Goal: Task Accomplishment & Management: Complete application form

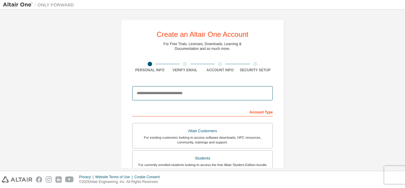
click at [176, 92] on input "email" at bounding box center [202, 93] width 140 height 14
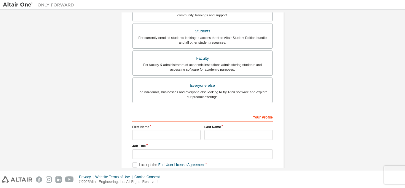
scroll to position [159, 0]
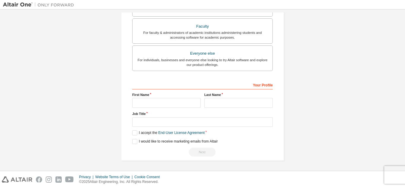
type input "**********"
click at [179, 104] on input "text" at bounding box center [166, 103] width 68 height 10
type input "**********"
click at [210, 104] on input "text" at bounding box center [238, 103] width 68 height 10
type input "****"
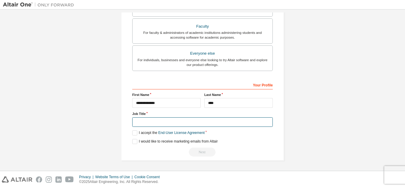
click at [204, 121] on input "text" at bounding box center [202, 122] width 140 height 10
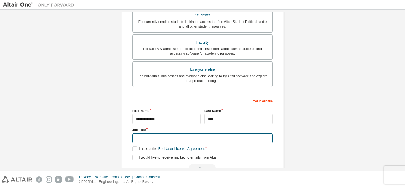
scroll to position [143, 0]
type input "**********"
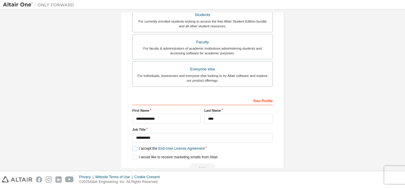
click at [135, 148] on label "I accept the End-User License Agreement" at bounding box center [168, 148] width 72 height 5
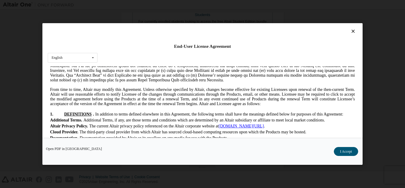
scroll to position [92, 0]
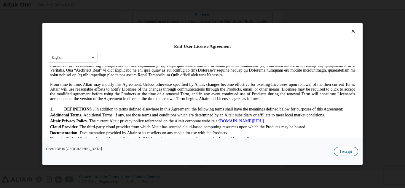
click at [344, 152] on button "I Accept" at bounding box center [346, 151] width 24 height 9
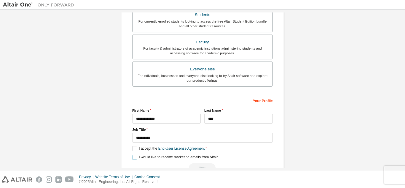
click at [132, 157] on label "I would like to receive marketing emails from Altair" at bounding box center [174, 156] width 85 height 5
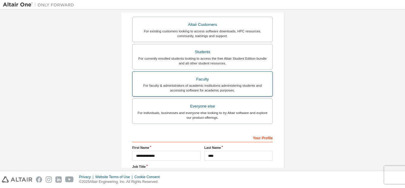
scroll to position [76, 0]
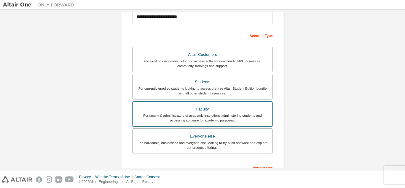
click at [185, 78] on div "Students" at bounding box center [202, 82] width 133 height 8
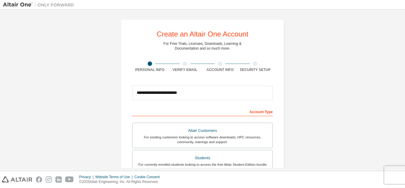
scroll to position [0, 0]
click at [255, 113] on div "Account Type" at bounding box center [202, 111] width 140 height 9
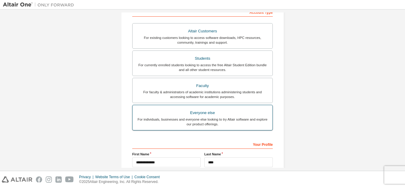
scroll to position [100, 0]
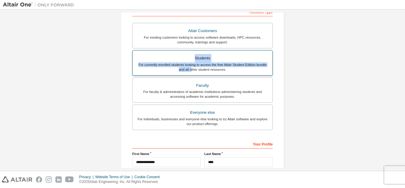
drag, startPoint x: 189, startPoint y: 68, endPoint x: 186, endPoint y: 55, distance: 14.1
click at [186, 55] on label "Students For currently enrolled students looking to access the free Altair Stud…" at bounding box center [202, 62] width 140 height 25
click at [186, 55] on div "Students" at bounding box center [202, 58] width 133 height 8
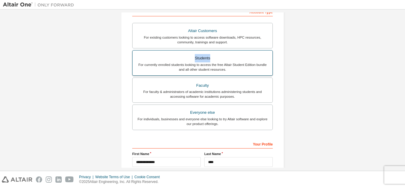
click at [186, 55] on div "Students" at bounding box center [202, 58] width 133 height 8
click at [205, 58] on div "Students" at bounding box center [202, 58] width 133 height 8
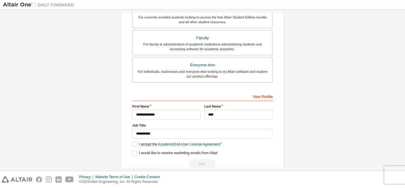
scroll to position [148, 0]
click at [134, 142] on label "I accept the Academic End-User License Agreement" at bounding box center [176, 143] width 88 height 5
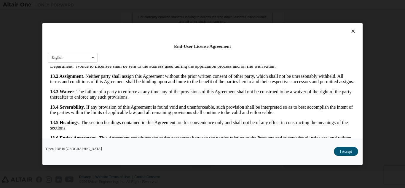
scroll to position [20, 0]
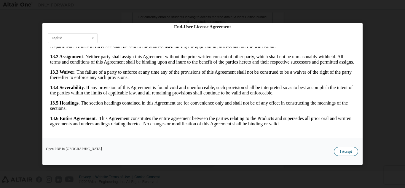
click at [347, 153] on button "I Accept" at bounding box center [346, 151] width 24 height 9
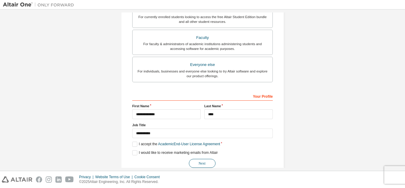
click at [203, 165] on button "Next" at bounding box center [202, 162] width 27 height 9
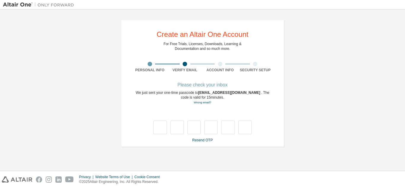
scroll to position [0, 0]
type input "*"
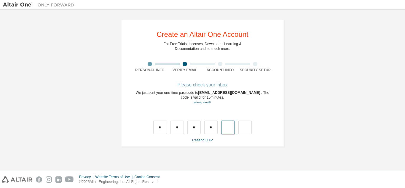
type input "*"
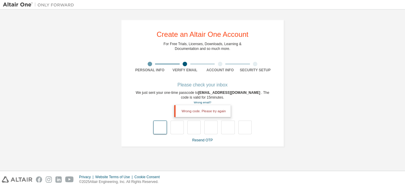
click at [161, 126] on input "text" at bounding box center [159, 127] width 13 height 14
type input "*"
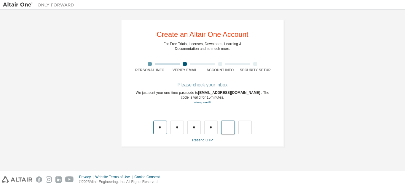
type input "*"
